Goal: Task Accomplishment & Management: Manage account settings

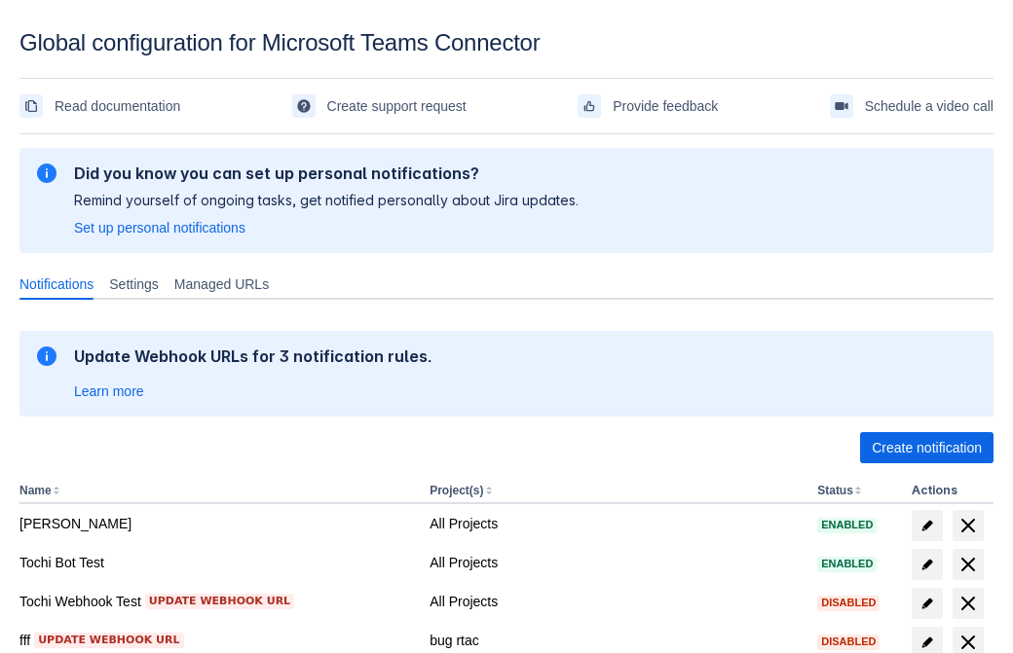
click at [926, 448] on span "Create notification" at bounding box center [927, 447] width 110 height 31
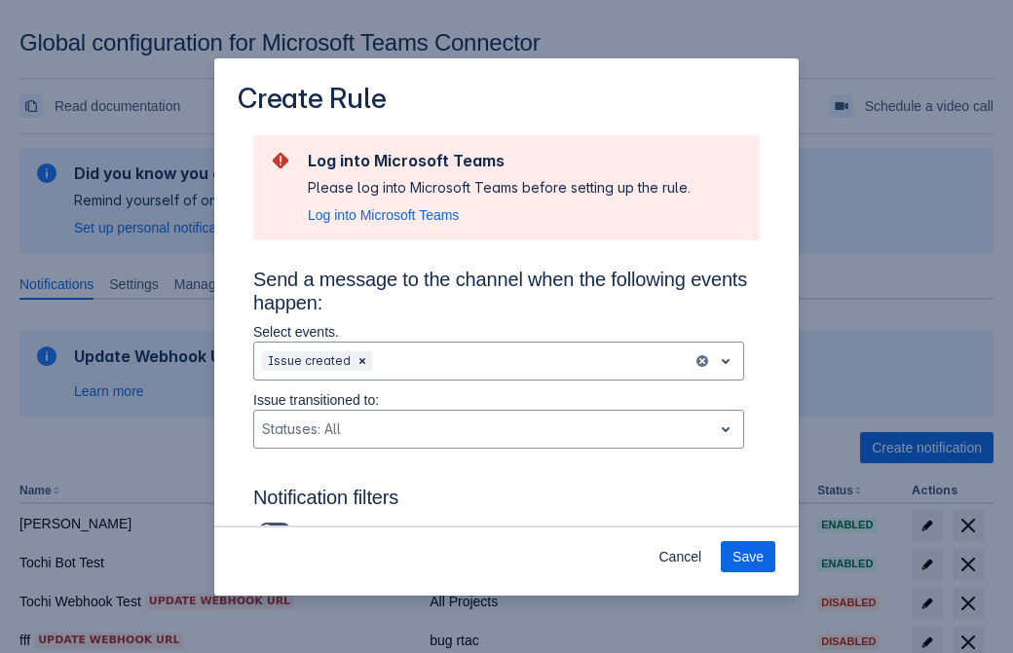
type input "RuleName-847664New Rule (43)"
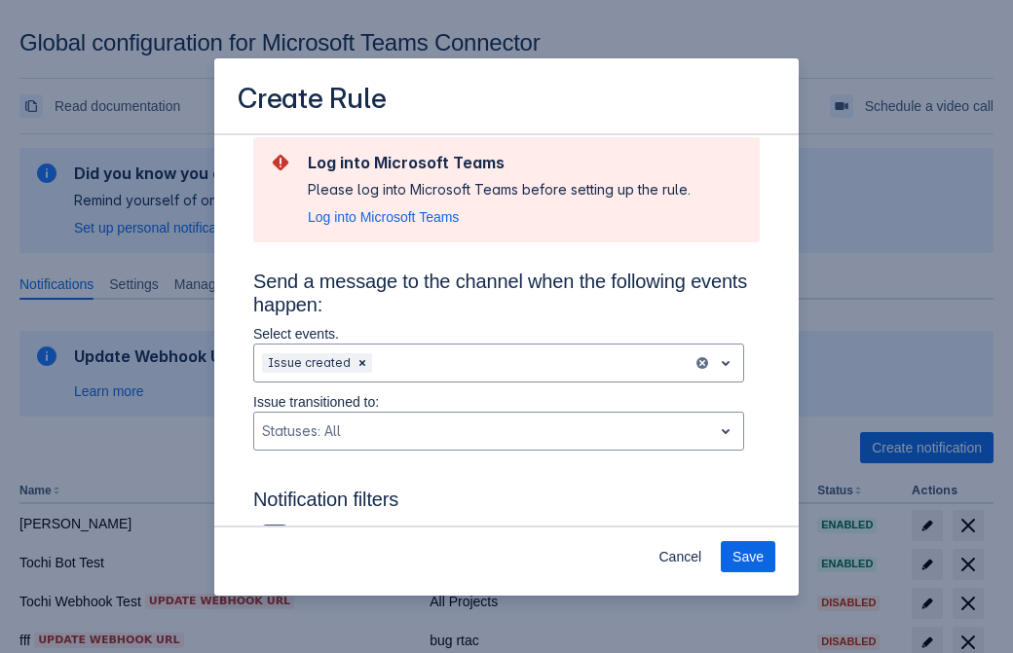
scroll to position [1277, 0]
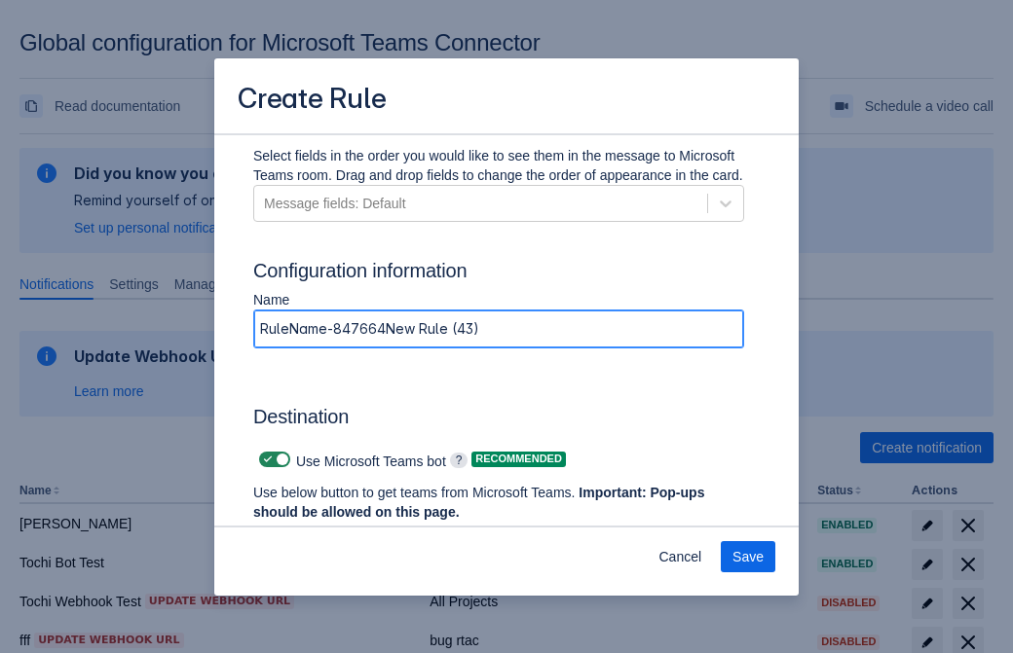
click at [361, 534] on span "Authenticate in Microsoft Teams" at bounding box center [361, 549] width 193 height 31
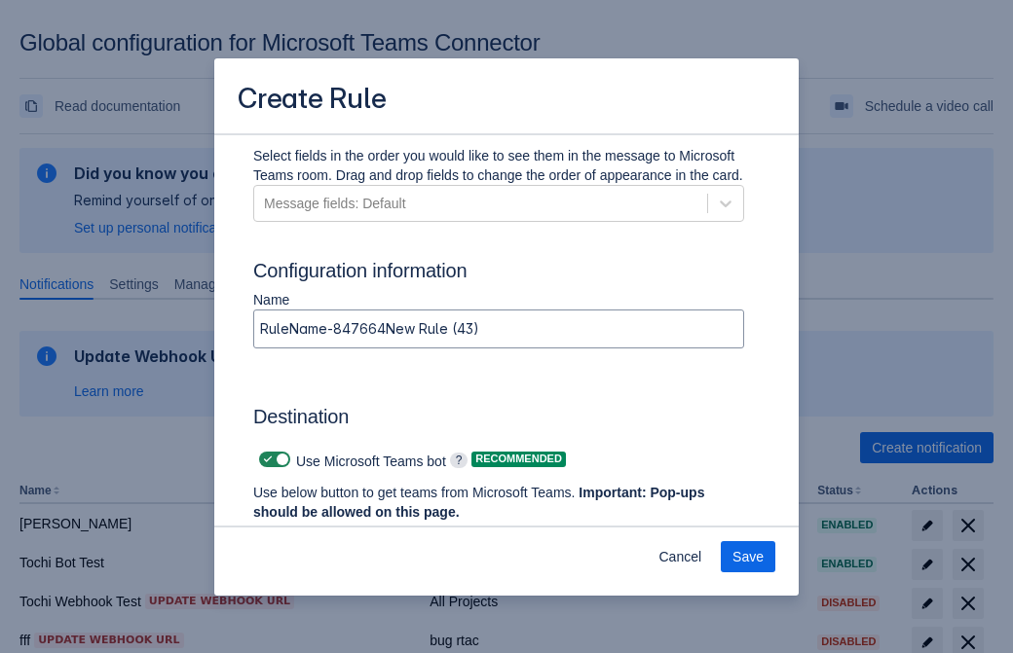
scroll to position [0, 0]
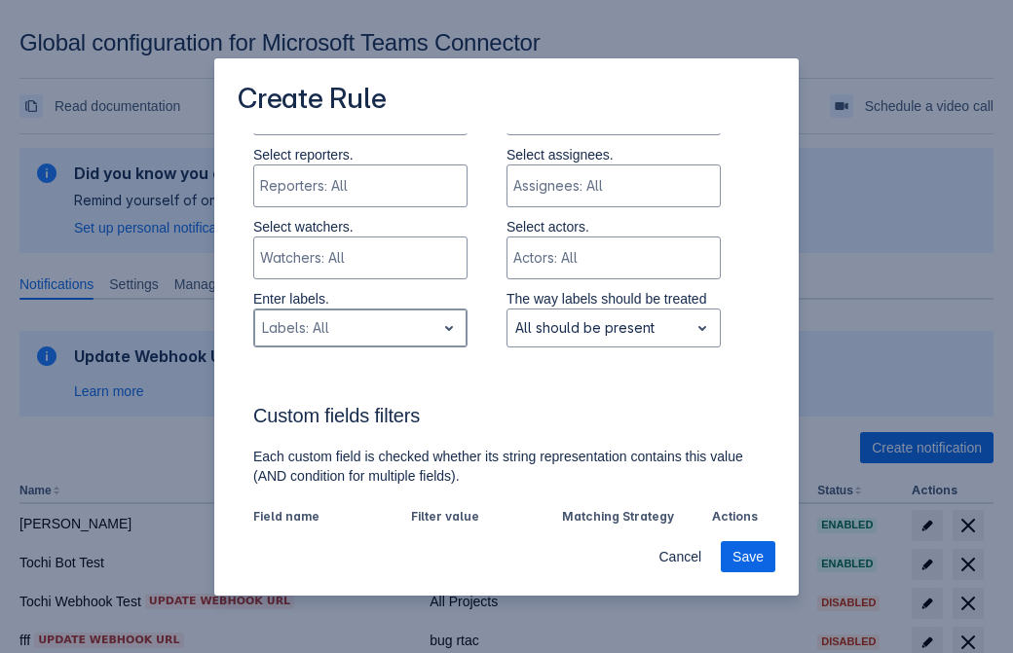
click at [359, 330] on div "Scrollable content" at bounding box center [345, 328] width 166 height 23
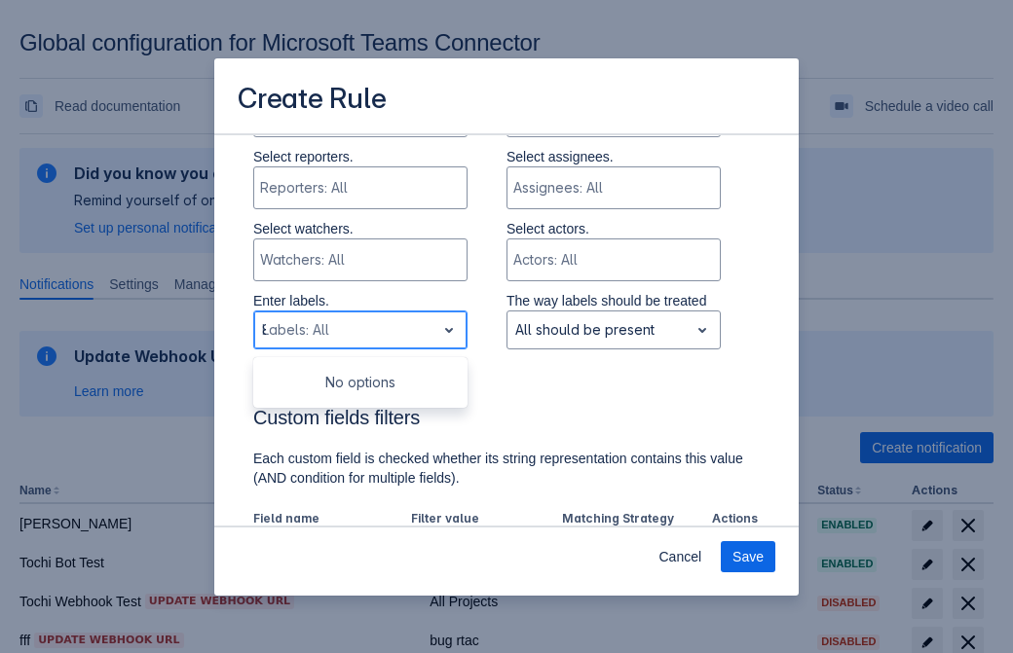
type input "847664_label"
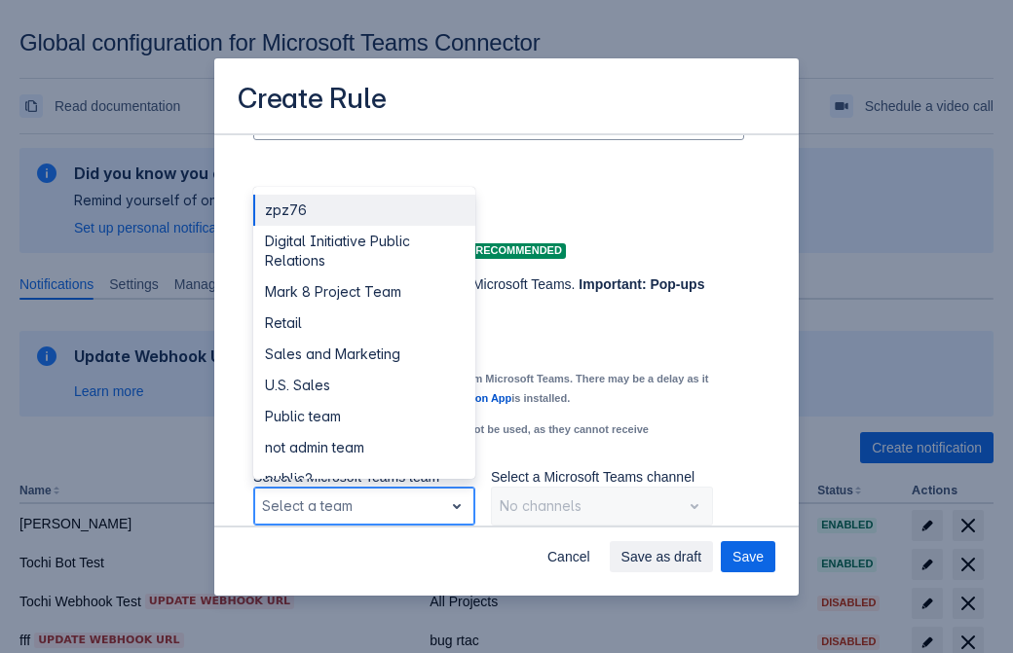
click at [363, 323] on div "Retail" at bounding box center [364, 323] width 222 height 31
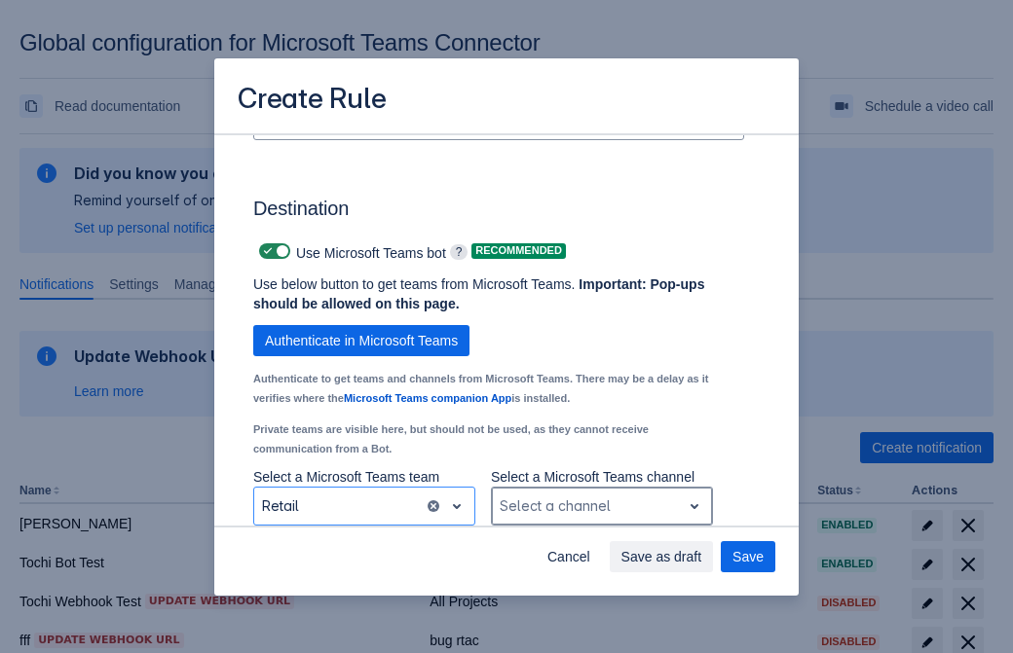
click at [601, 506] on div "Scrollable content" at bounding box center [586, 506] width 173 height 23
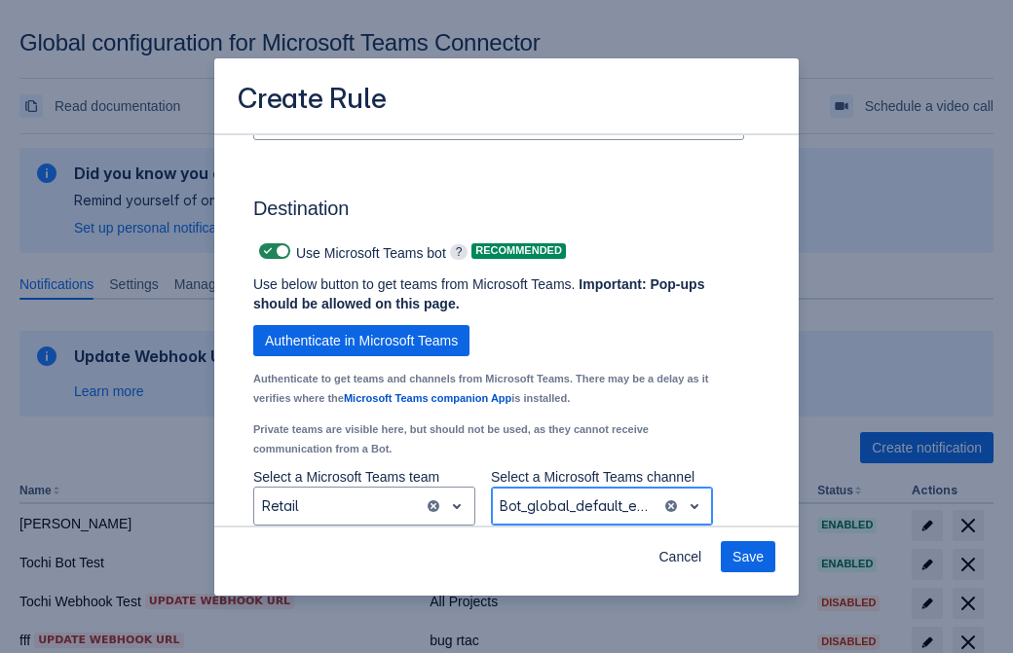
click at [748, 557] on span "Save" at bounding box center [747, 556] width 31 height 31
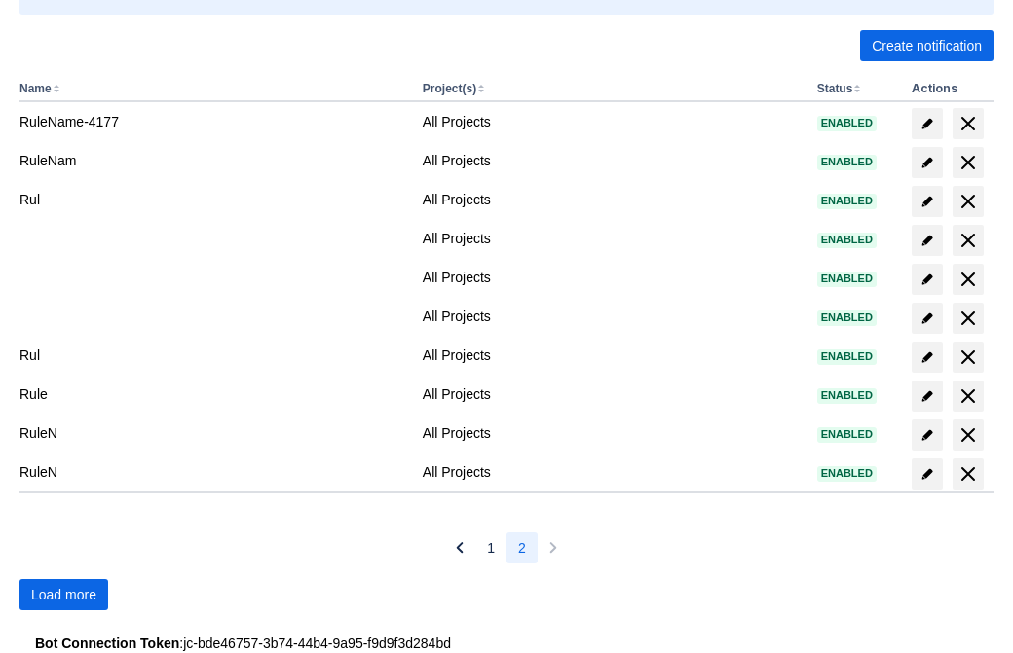
click at [63, 595] on span "Load more" at bounding box center [63, 594] width 65 height 31
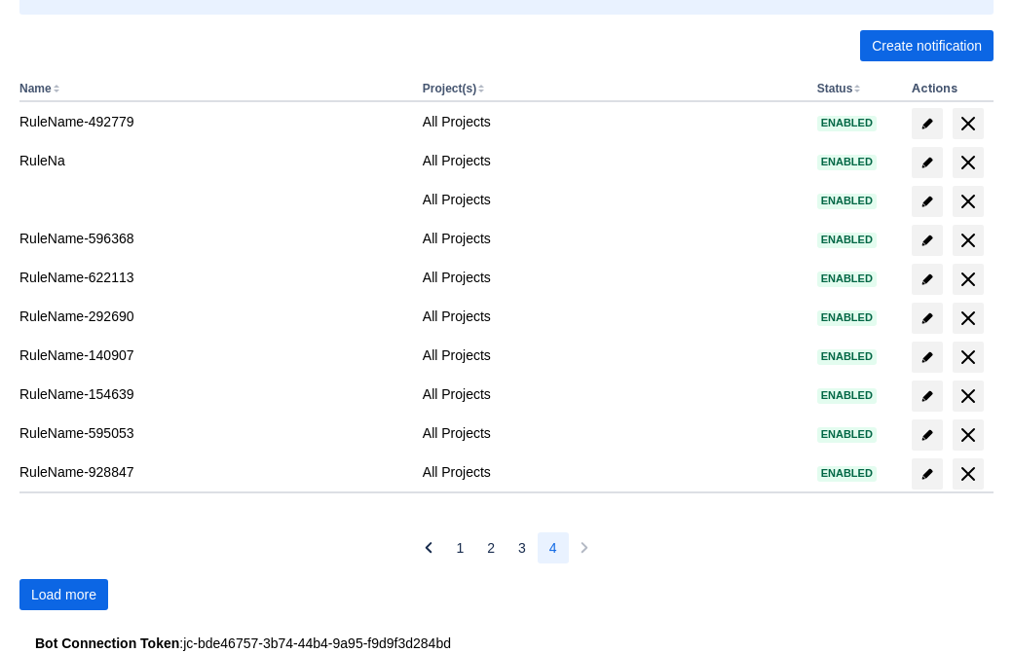
click at [63, 595] on span "Load more" at bounding box center [63, 594] width 65 height 31
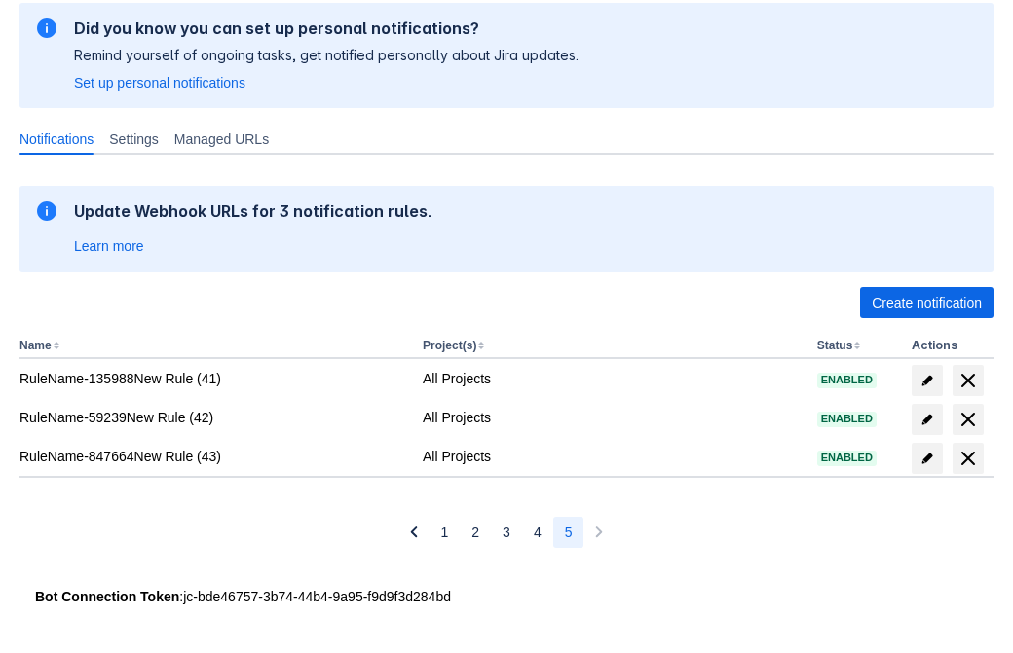
scroll to position [145, 0]
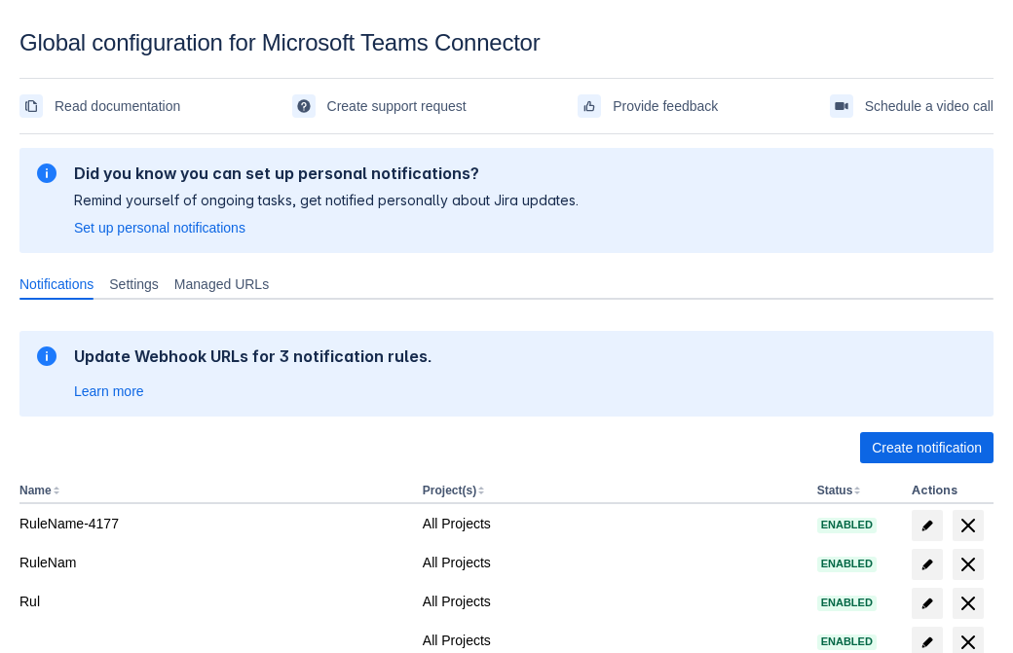
scroll to position [402, 0]
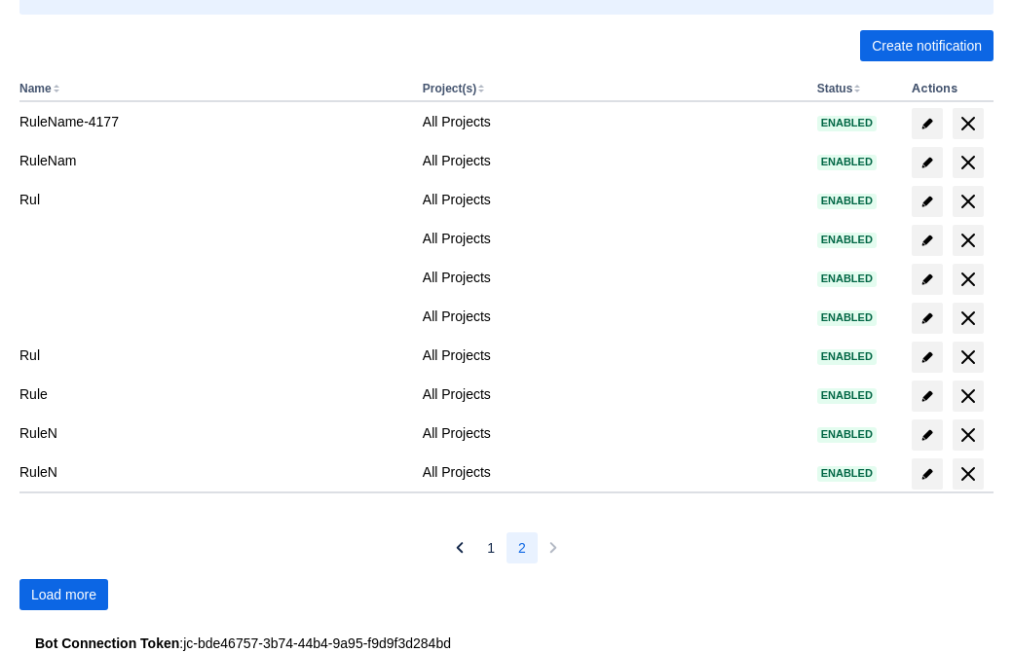
click at [63, 595] on span "Load more" at bounding box center [63, 594] width 65 height 31
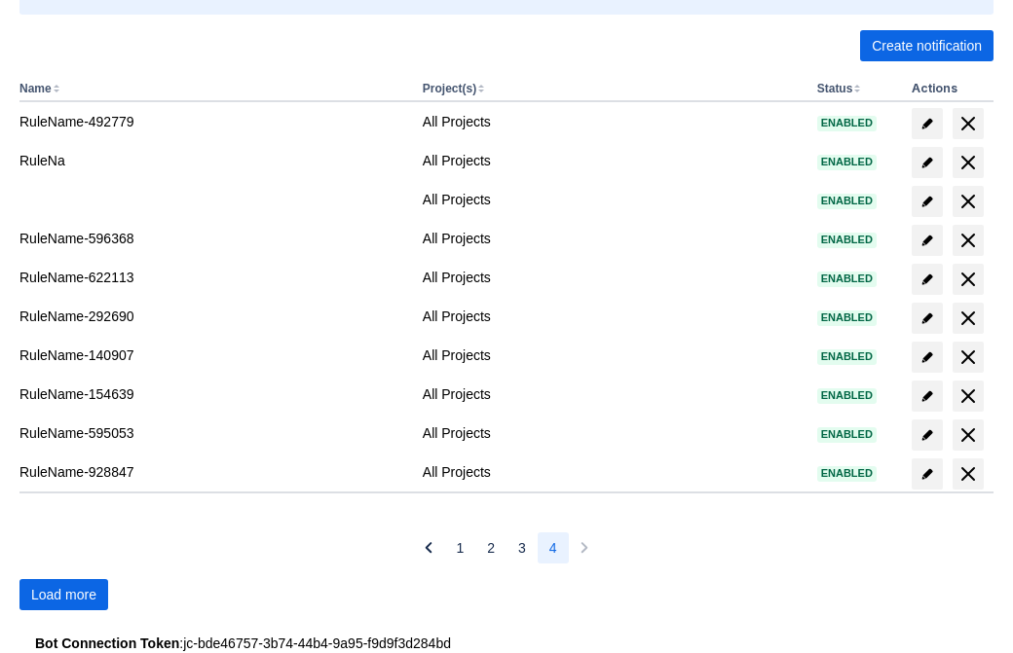
click at [63, 595] on span "Load more" at bounding box center [63, 594] width 65 height 31
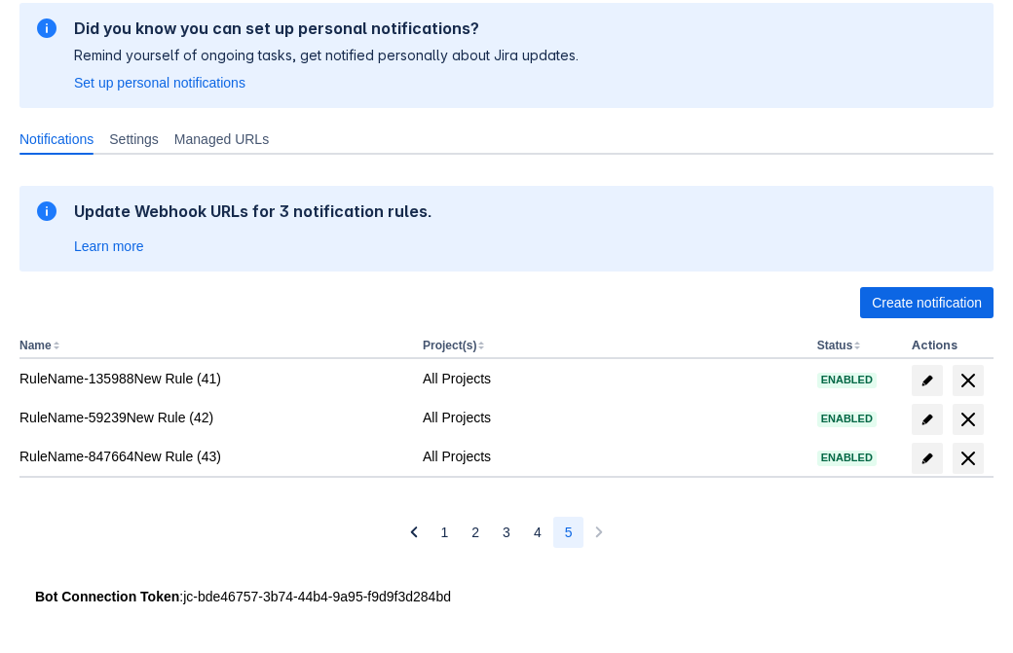
click at [967, 459] on span "delete" at bounding box center [967, 458] width 23 height 23
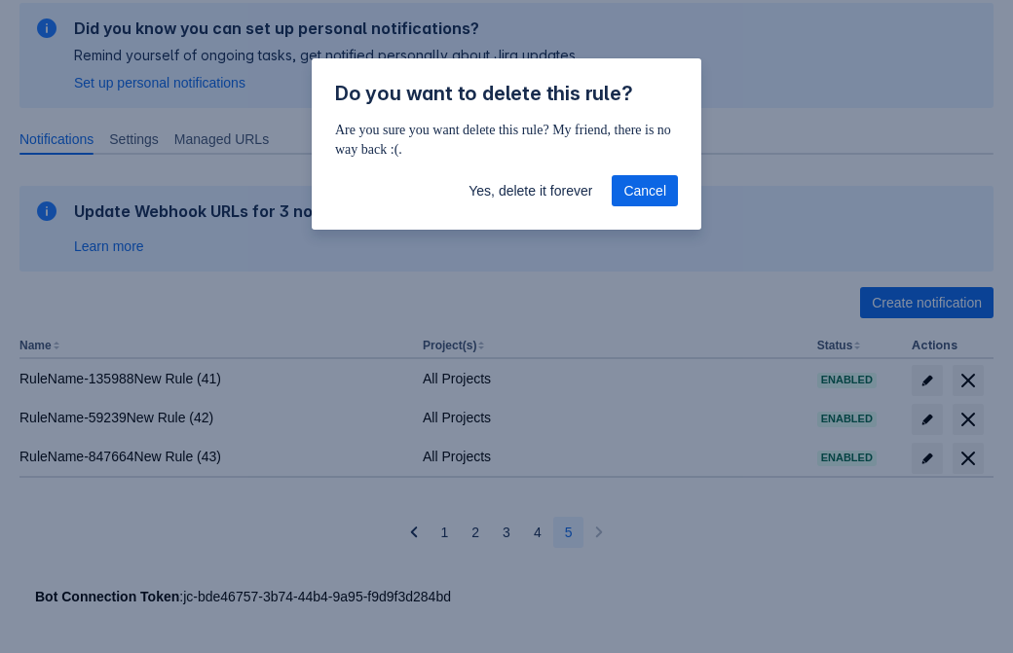
click at [530, 191] on span "Yes, delete it forever" at bounding box center [530, 190] width 124 height 31
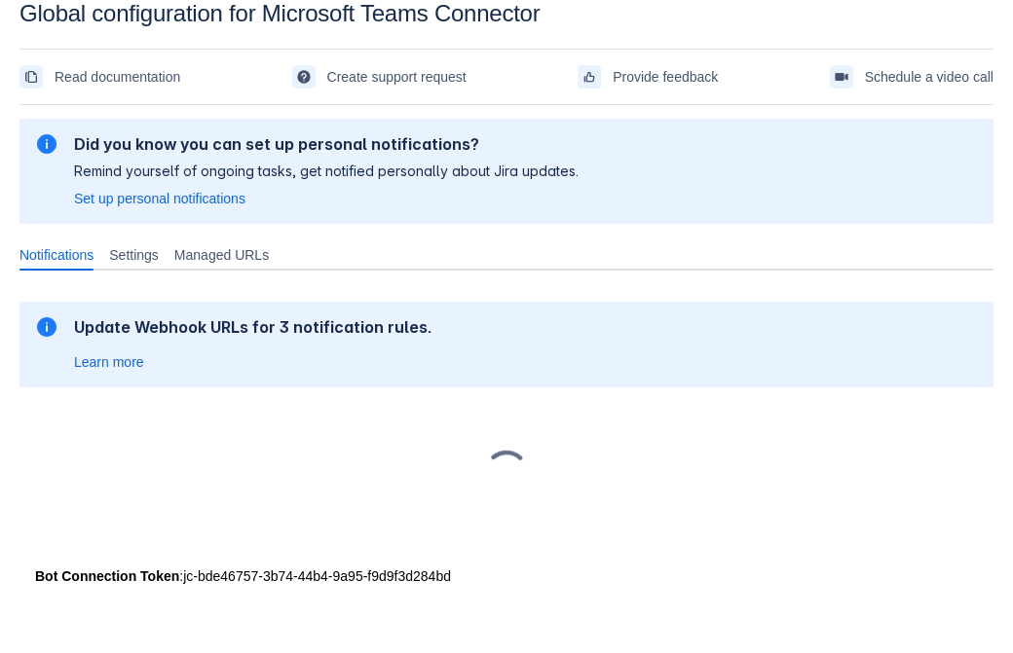
scroll to position [29, 0]
